Goal: Information Seeking & Learning: Find specific fact

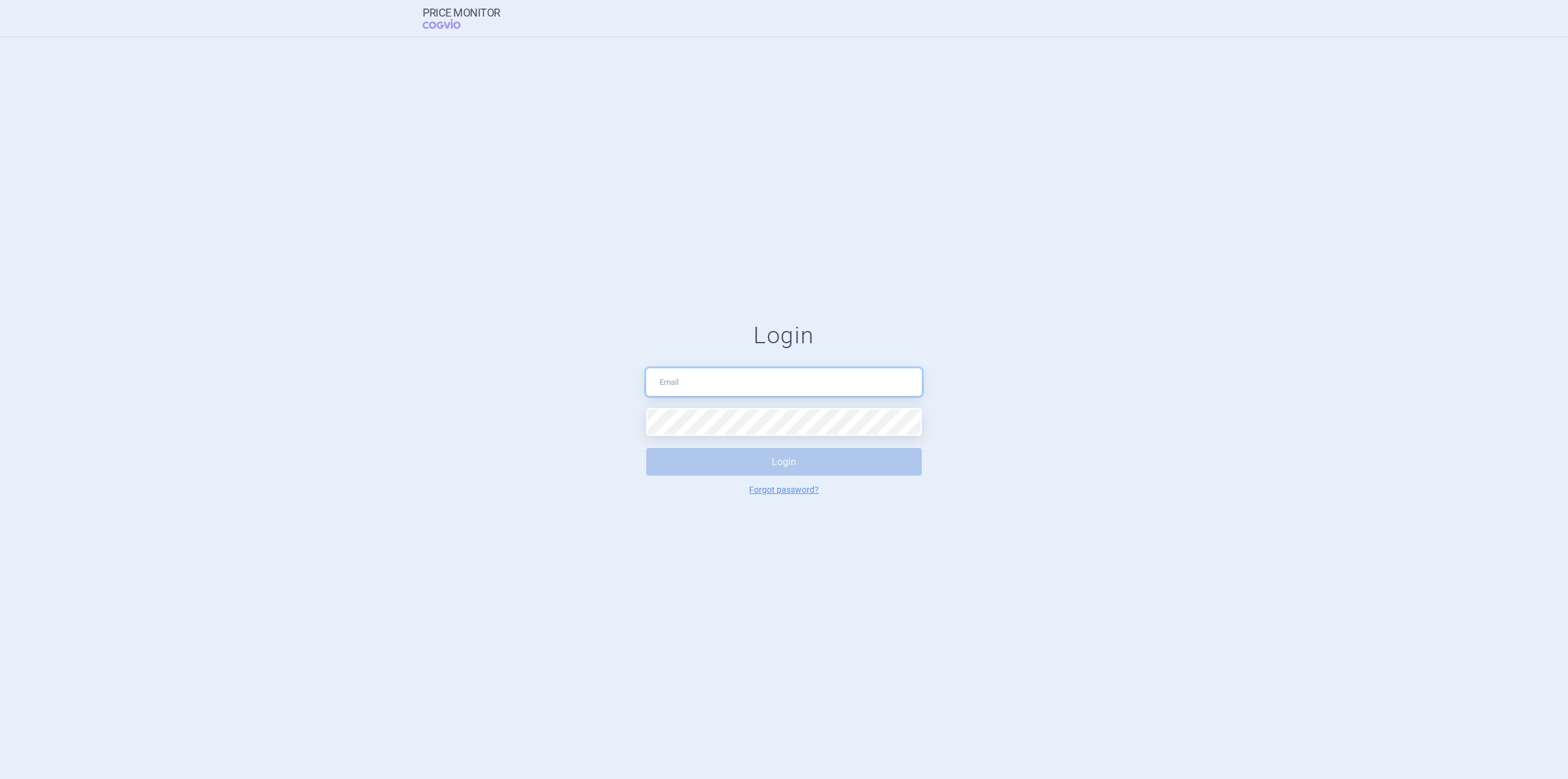
click at [742, 377] on input "text" at bounding box center [784, 382] width 275 height 27
type input "[PERSON_NAME][EMAIL_ADDRESS][DOMAIN_NAME]"
click at [646, 448] on button "Login" at bounding box center [784, 461] width 275 height 27
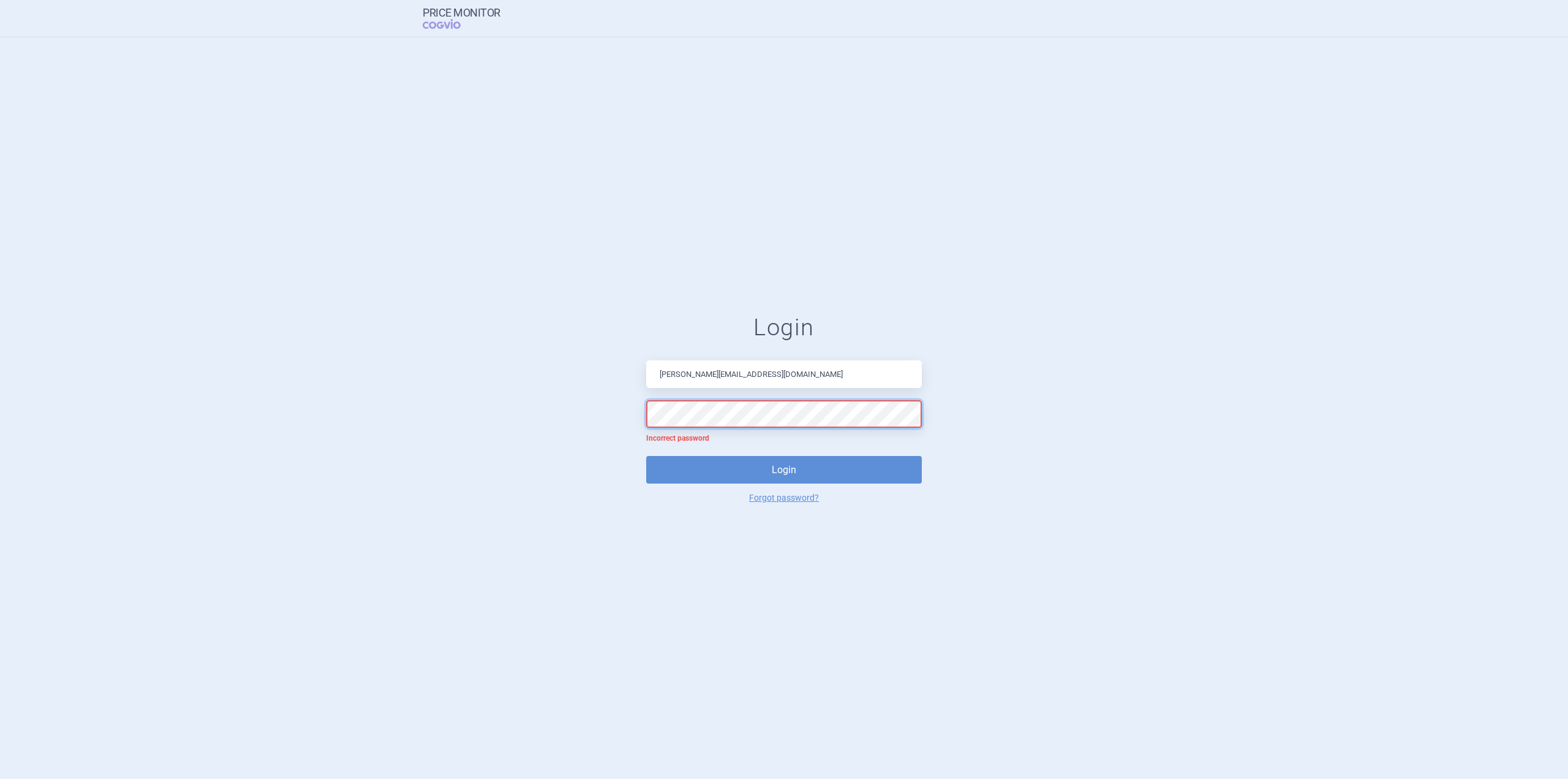
click at [428, 340] on form "Login [PERSON_NAME][EMAIL_ADDRESS][DOMAIN_NAME] Incorrect password Login Forgot…" at bounding box center [784, 408] width 1519 height 188
click at [646, 455] on button "Login" at bounding box center [784, 469] width 275 height 27
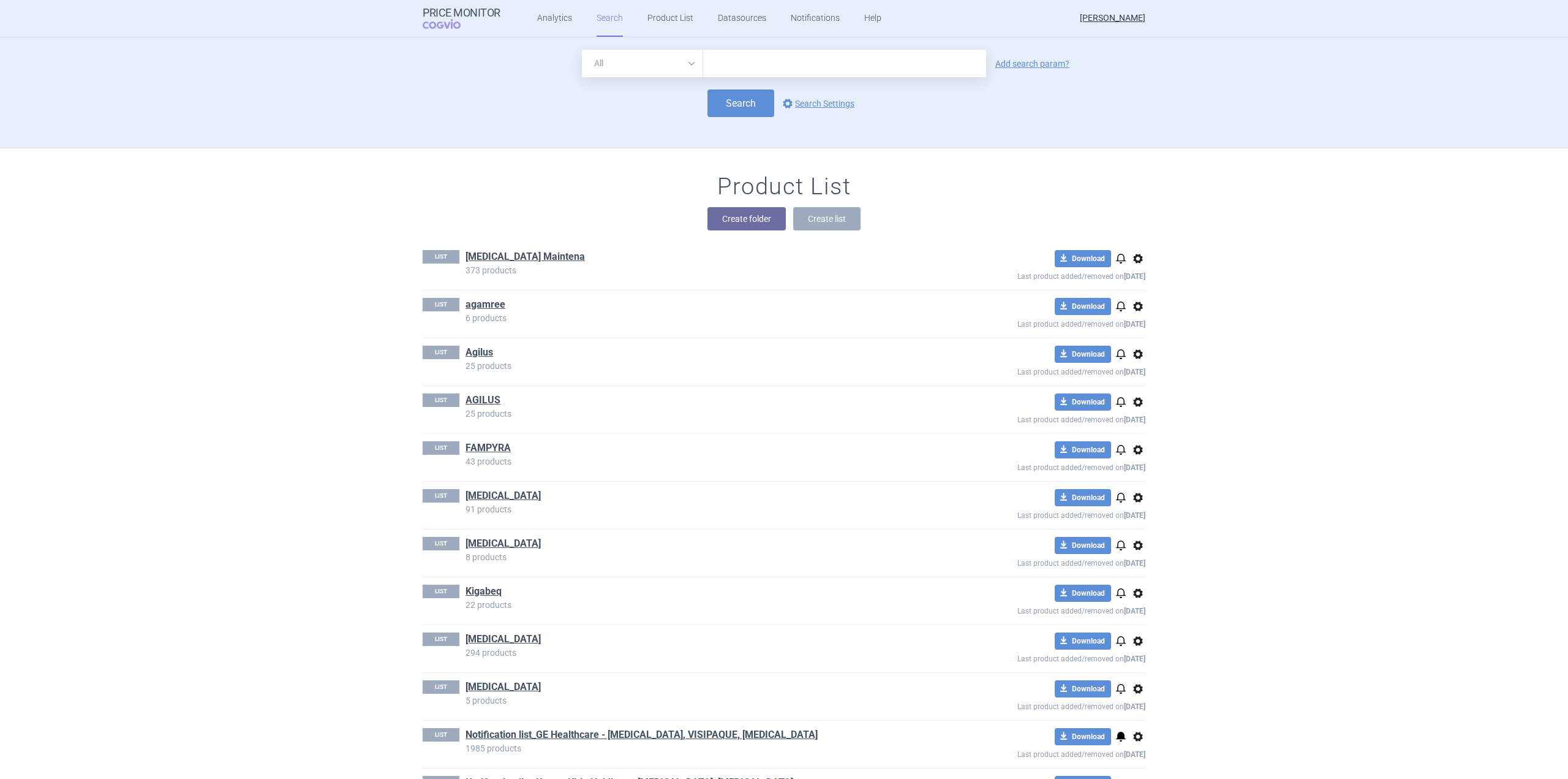
click at [759, 65] on input "text" at bounding box center [845, 64] width 283 height 27
type input "rezdiffra"
click at [739, 106] on button "Search" at bounding box center [741, 104] width 66 height 27
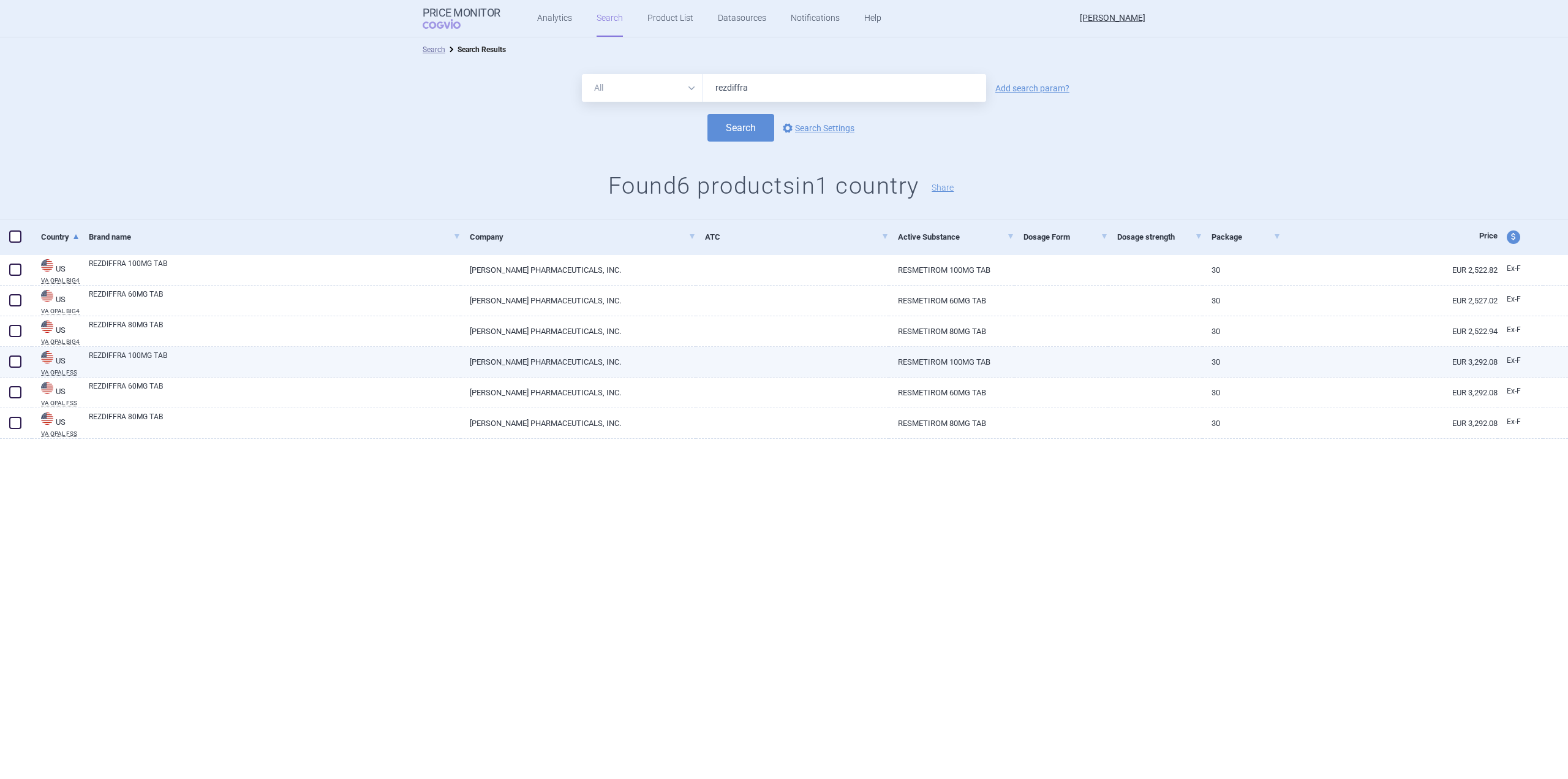
click at [916, 364] on link "RESMETIROM 100MG TAB" at bounding box center [952, 362] width 126 height 30
select select "EUR"
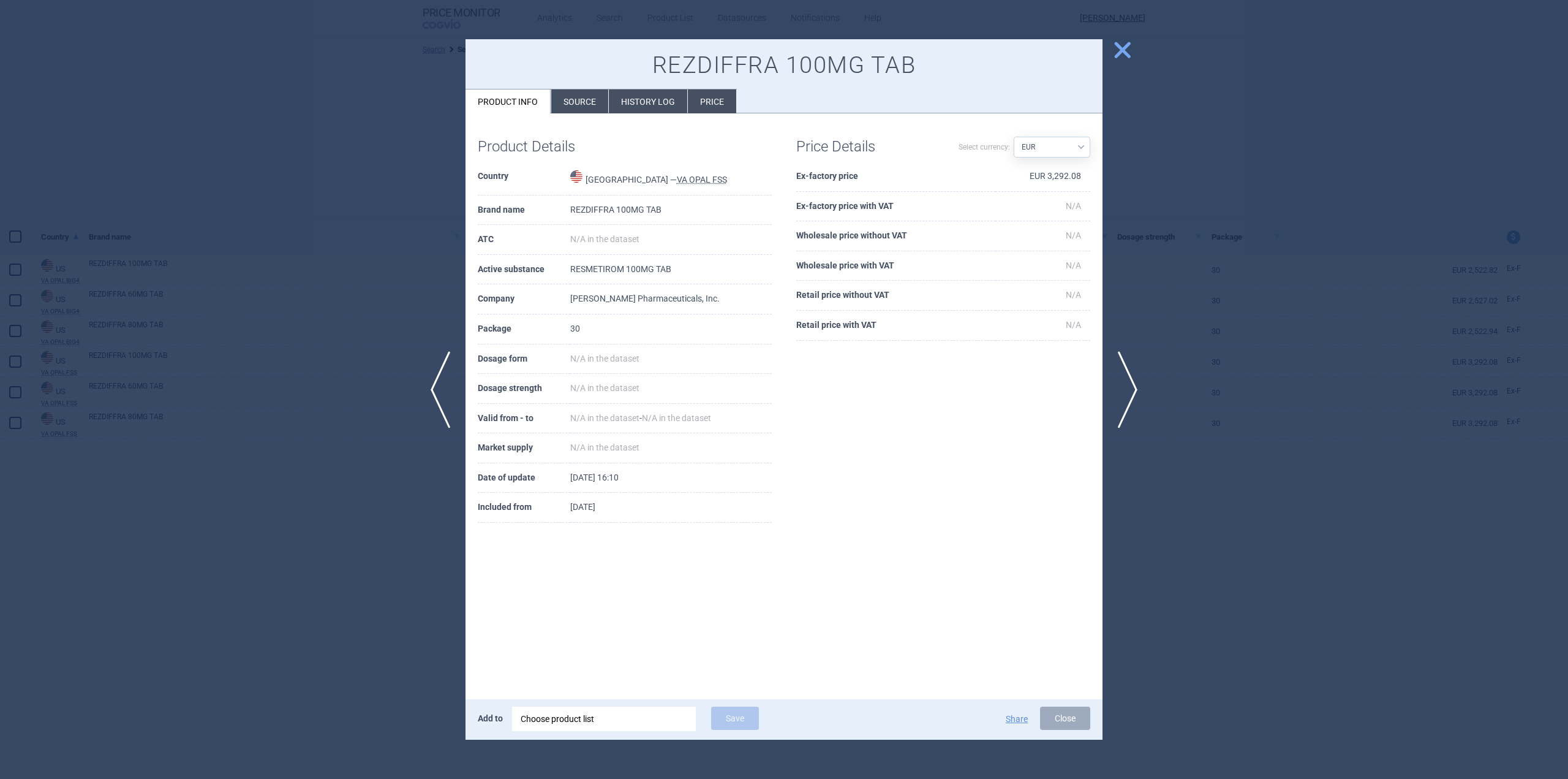
click at [577, 108] on li "Source" at bounding box center [579, 102] width 57 height 23
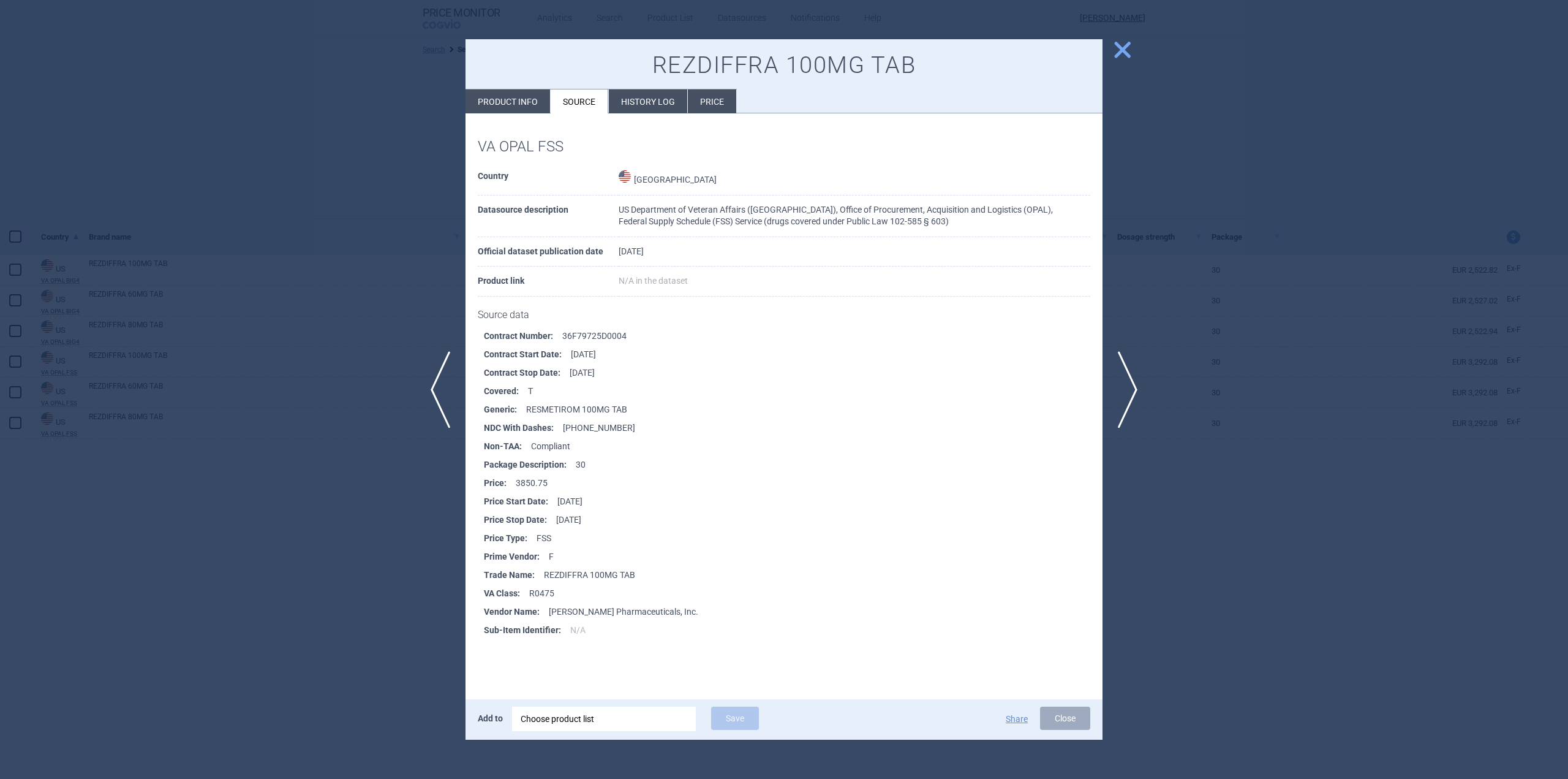
click at [1120, 55] on span "close" at bounding box center [1123, 50] width 21 height 22
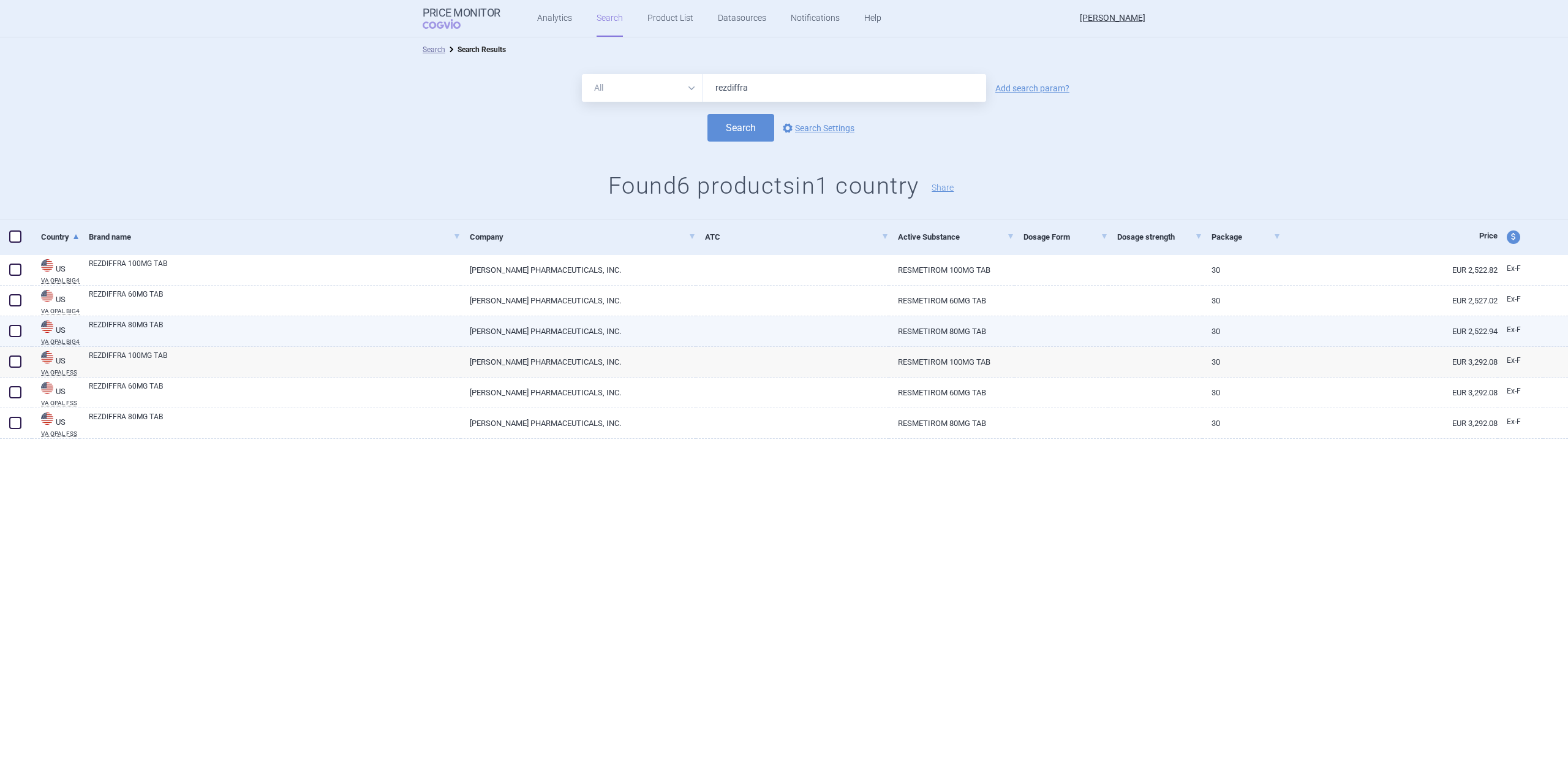
click at [637, 329] on link "[PERSON_NAME] PHARMACEUTICALS, INC." at bounding box center [577, 330] width 235 height 30
select select "EUR"
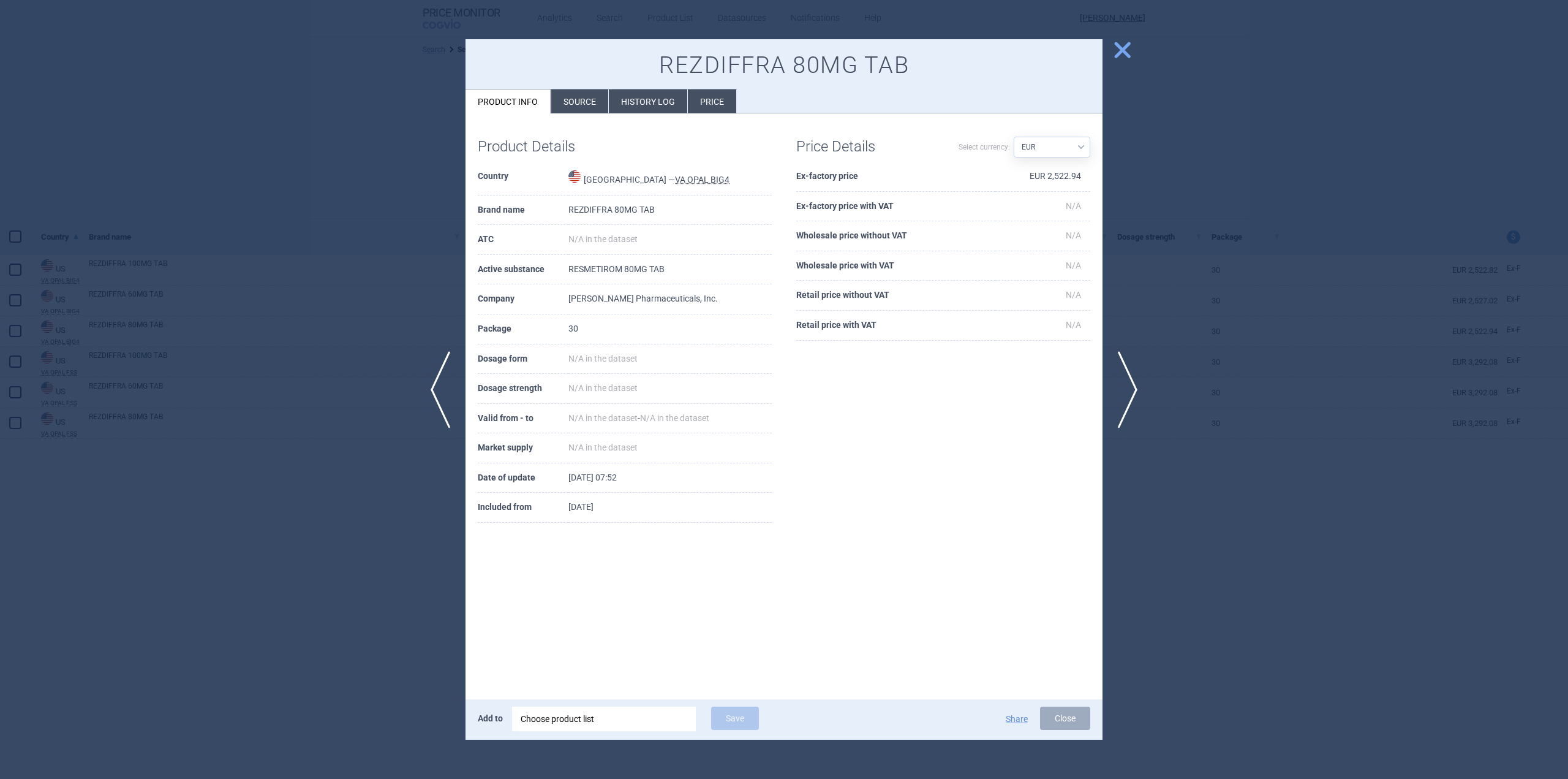
click at [580, 108] on li "Source" at bounding box center [579, 102] width 57 height 23
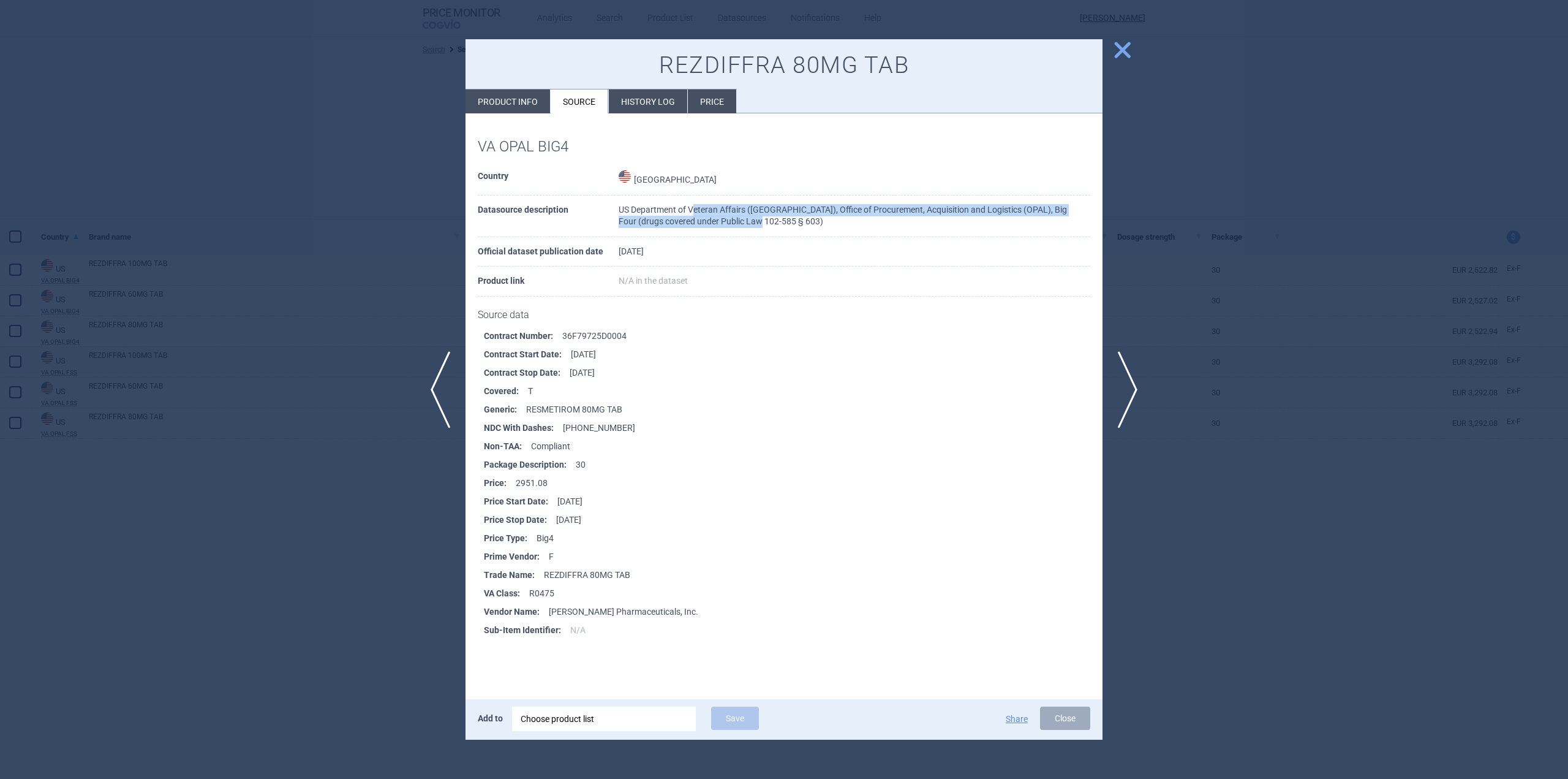
drag, startPoint x: 694, startPoint y: 213, endPoint x: 757, endPoint y: 219, distance: 63.3
click at [757, 219] on td "US Department of Veteran Affairs ([GEOGRAPHIC_DATA]), Office of Procurement, Ac…" at bounding box center [854, 216] width 472 height 42
click at [1124, 52] on span "close" at bounding box center [1123, 50] width 21 height 22
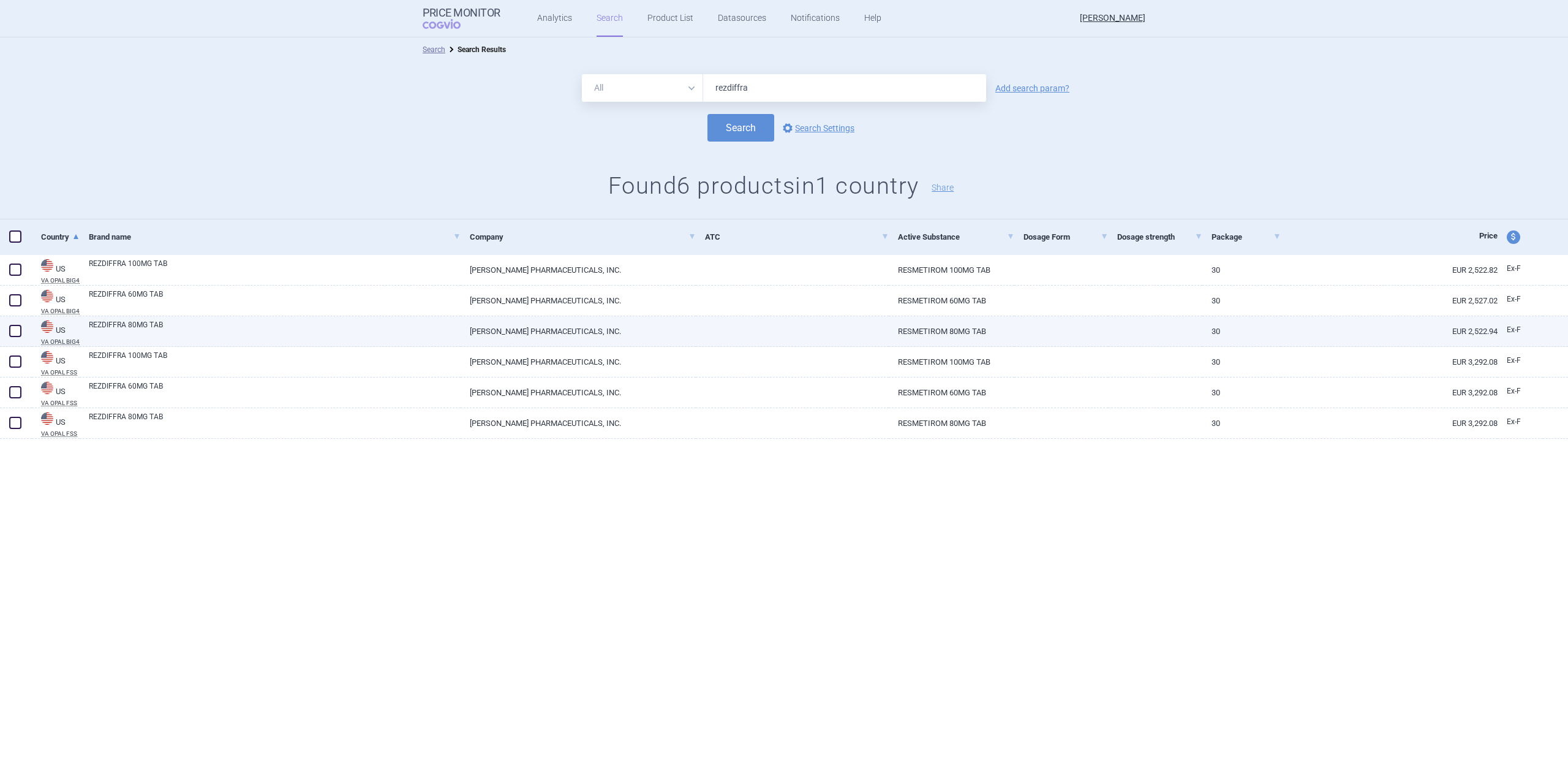
click at [1478, 336] on link "EUR 2,522.94" at bounding box center [1389, 330] width 217 height 30
select select "EUR"
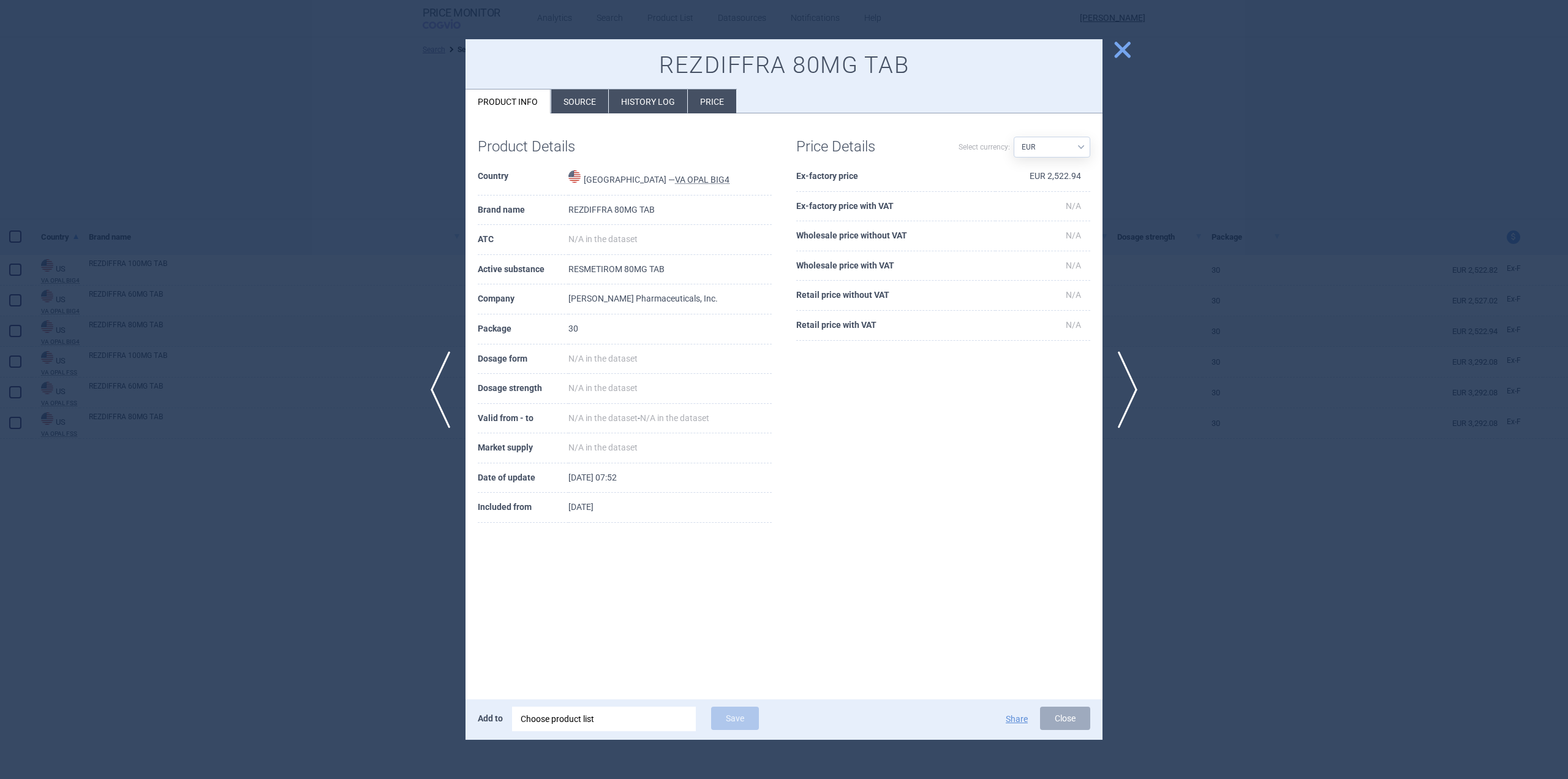
click at [1118, 54] on span "close" at bounding box center [1123, 50] width 21 height 22
